Goal: Information Seeking & Learning: Learn about a topic

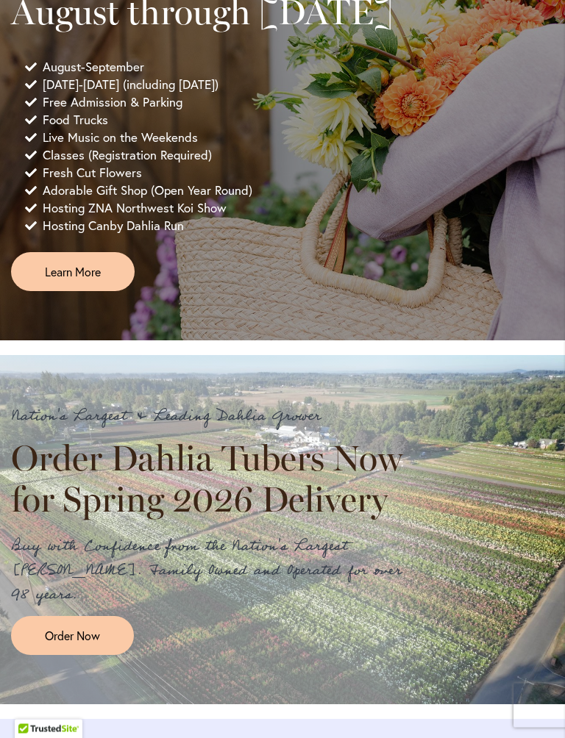
scroll to position [898, 0]
click at [101, 280] on span "Learn More" at bounding box center [73, 271] width 56 height 17
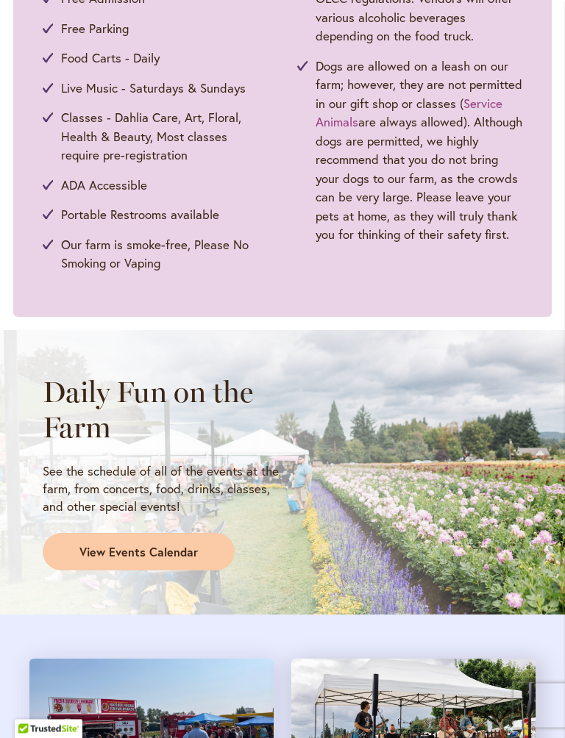
scroll to position [895, 0]
click at [186, 549] on span "View Events Calendar" at bounding box center [138, 552] width 118 height 17
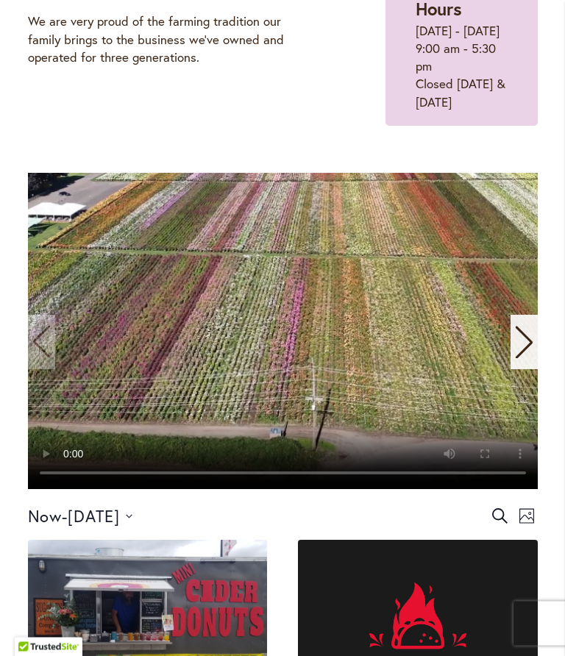
scroll to position [259, 0]
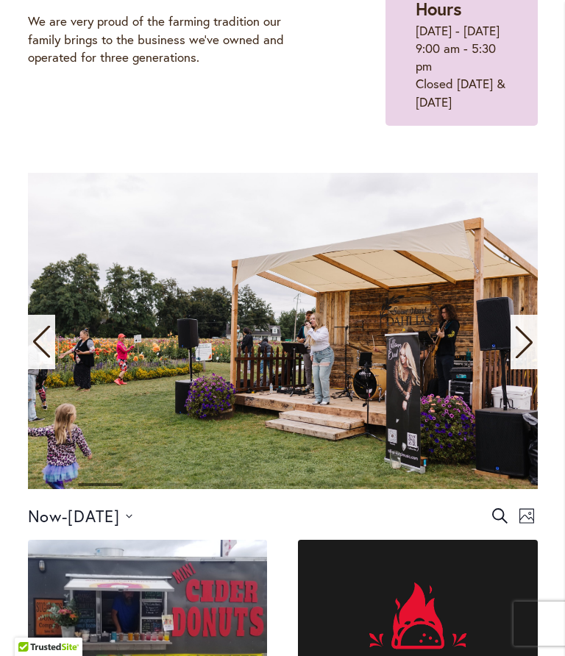
click at [523, 358] on icon "Next slide" at bounding box center [524, 342] width 20 height 32
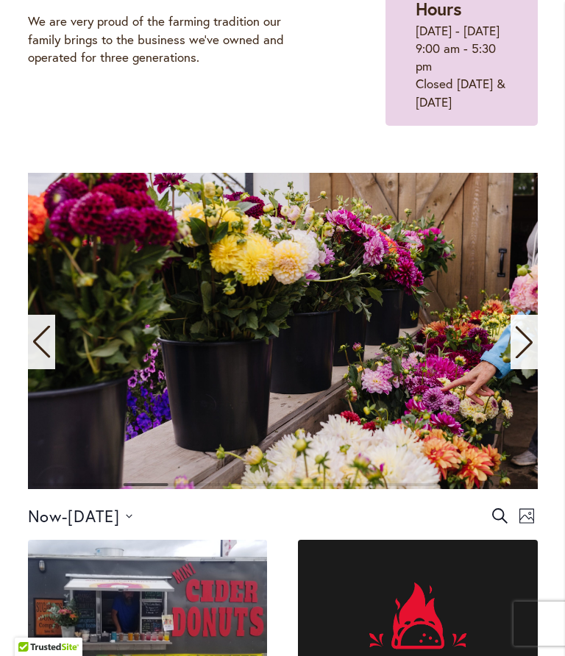
click at [532, 358] on icon "Next slide" at bounding box center [524, 342] width 20 height 32
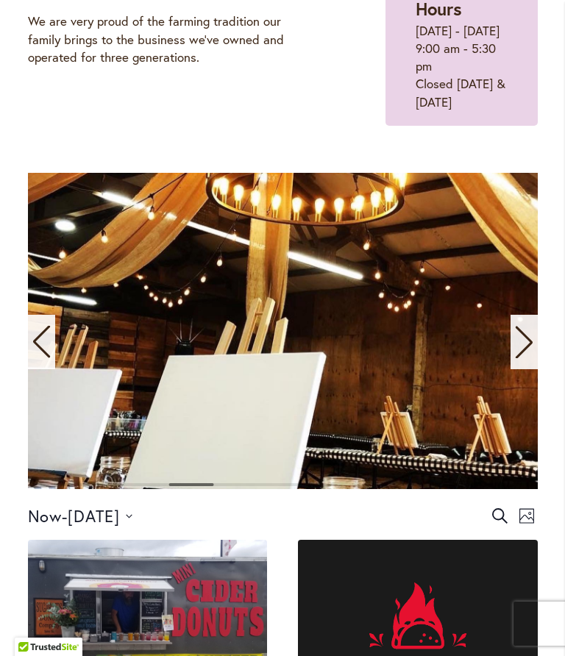
click at [527, 358] on icon "Next slide" at bounding box center [524, 342] width 20 height 32
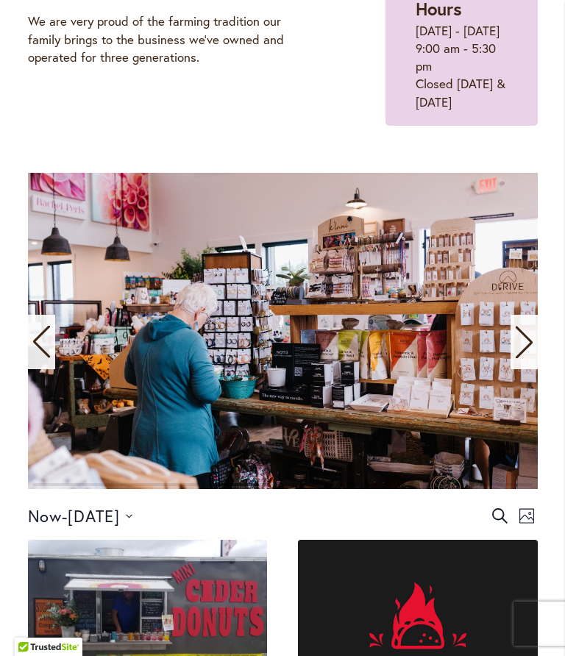
click at [528, 369] on div "Next slide" at bounding box center [523, 342] width 27 height 54
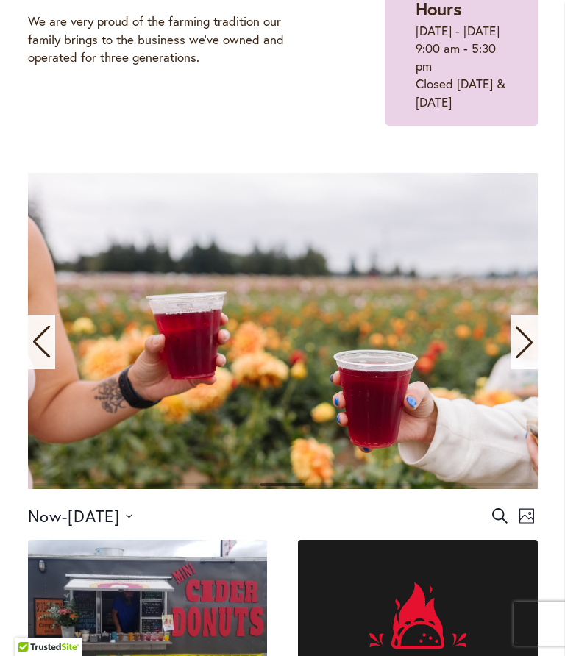
click at [527, 369] on div "Next slide" at bounding box center [523, 342] width 27 height 54
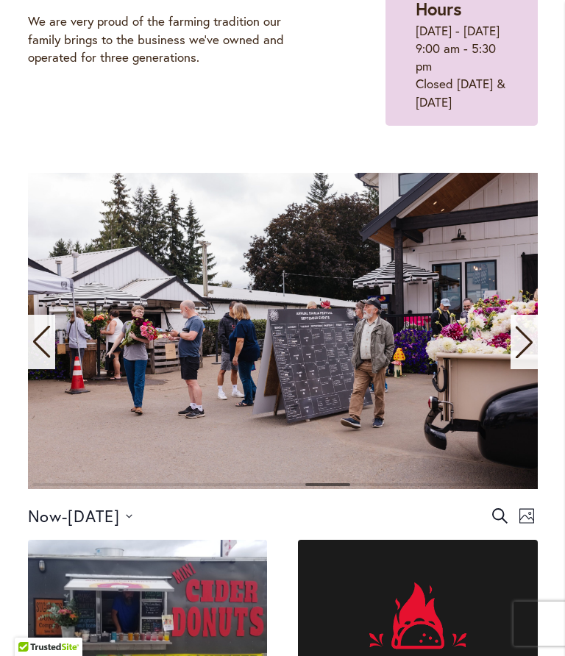
click at [534, 369] on div "Next slide" at bounding box center [523, 342] width 27 height 54
